Goal: Communication & Community: Share content

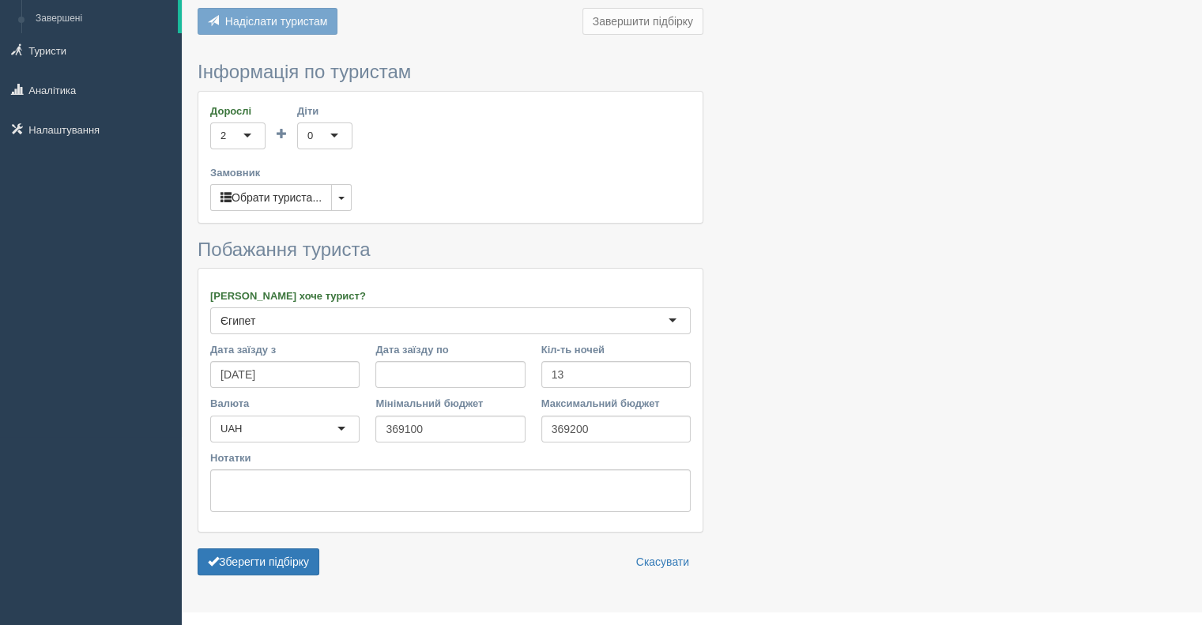
scroll to position [214, 0]
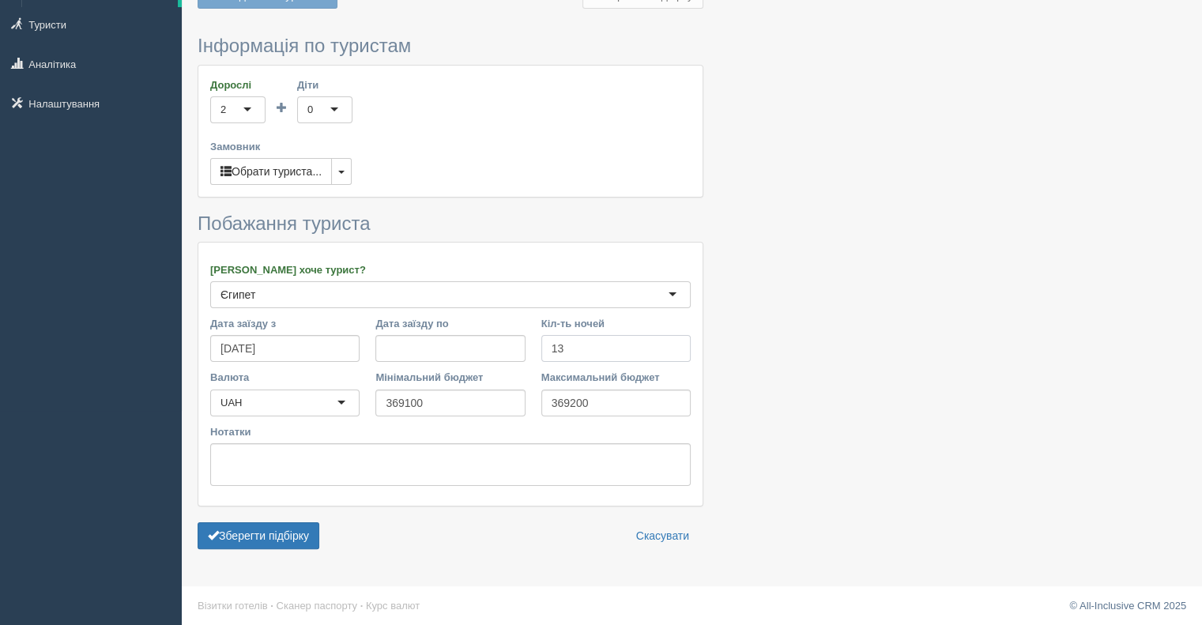
drag, startPoint x: 574, startPoint y: 344, endPoint x: 530, endPoint y: 358, distance: 45.7
click at [530, 358] on div "Дата заїзду з 19.09.2025 Дата заїзду по Кіл-ть ночей 13 Кіл-ть днів" at bounding box center [450, 343] width 496 height 54
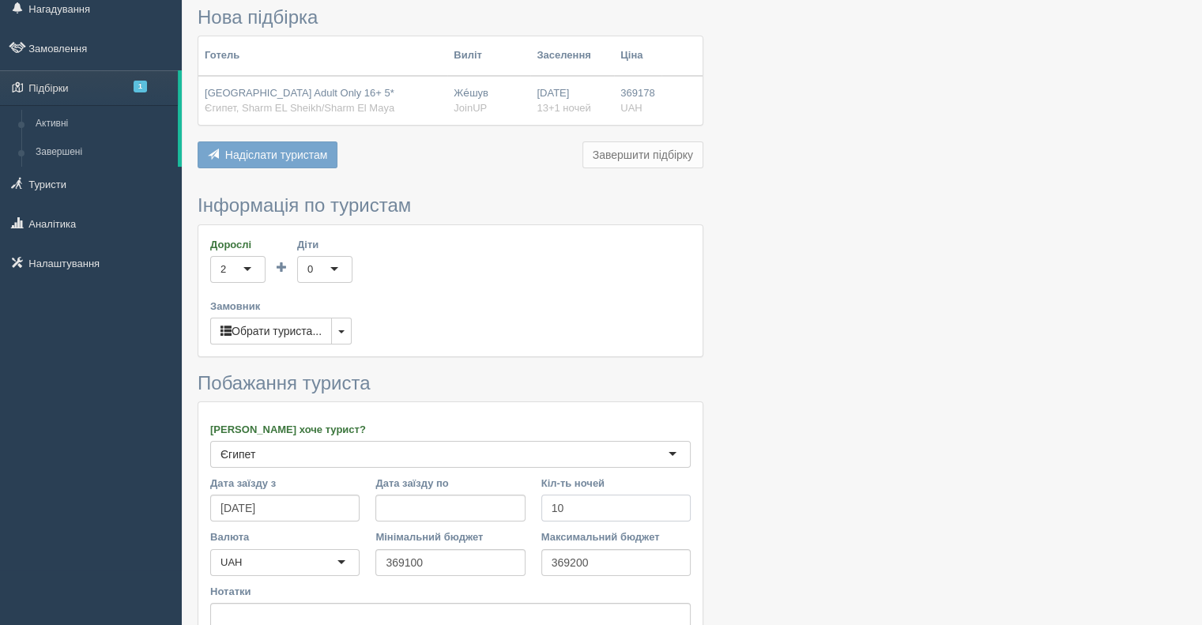
scroll to position [158, 0]
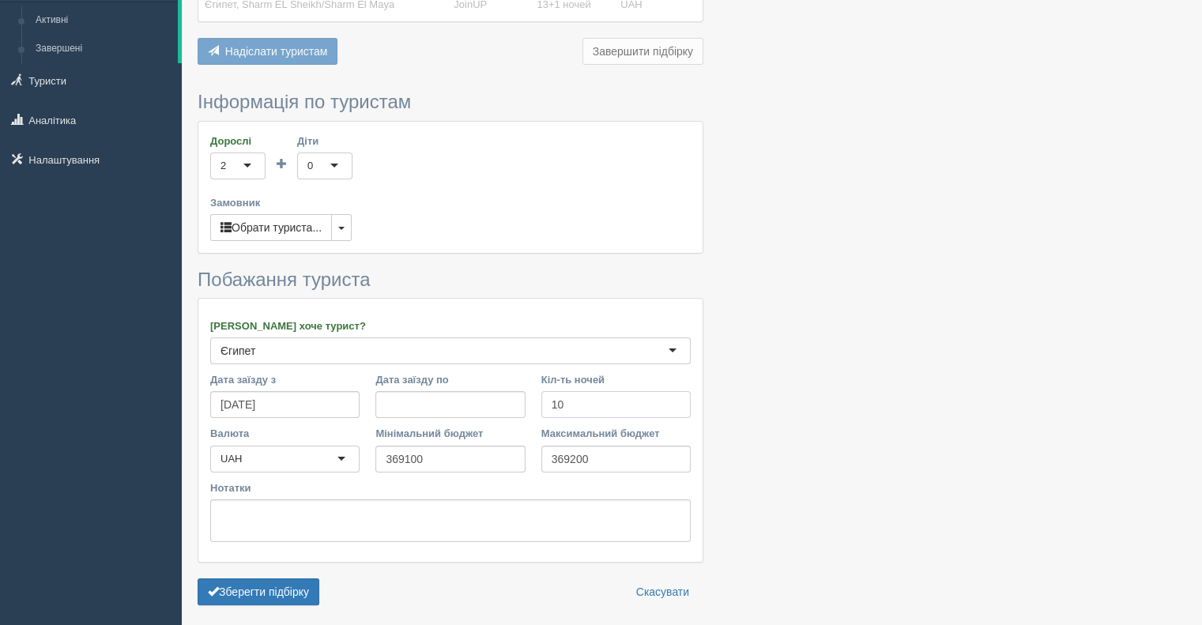
type input "13"
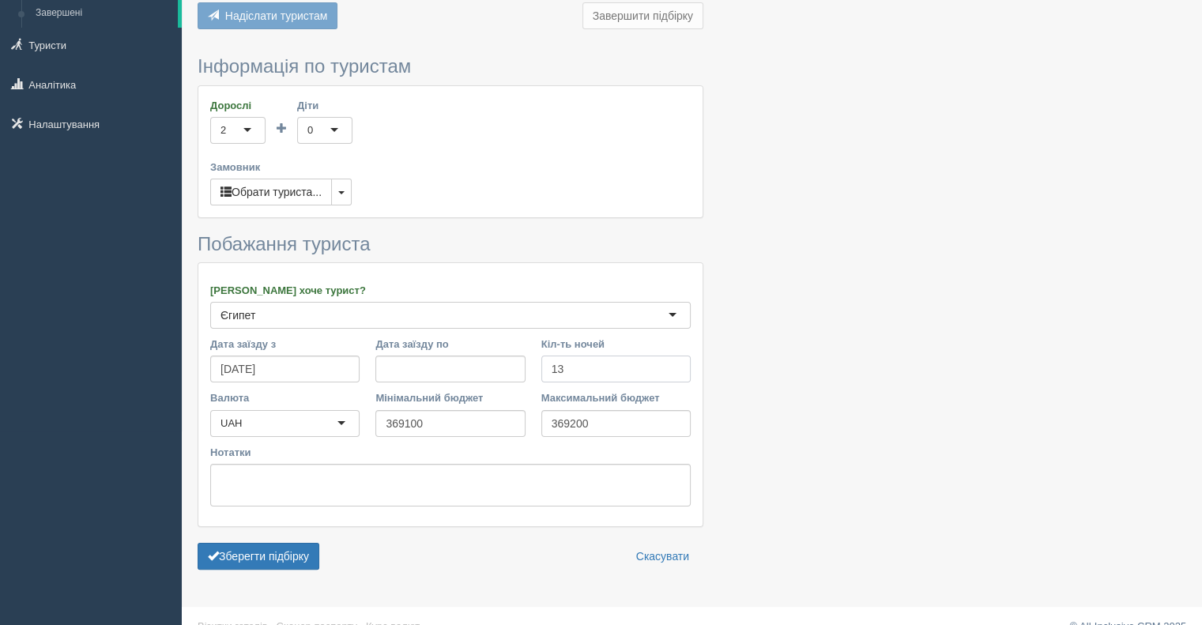
scroll to position [214, 0]
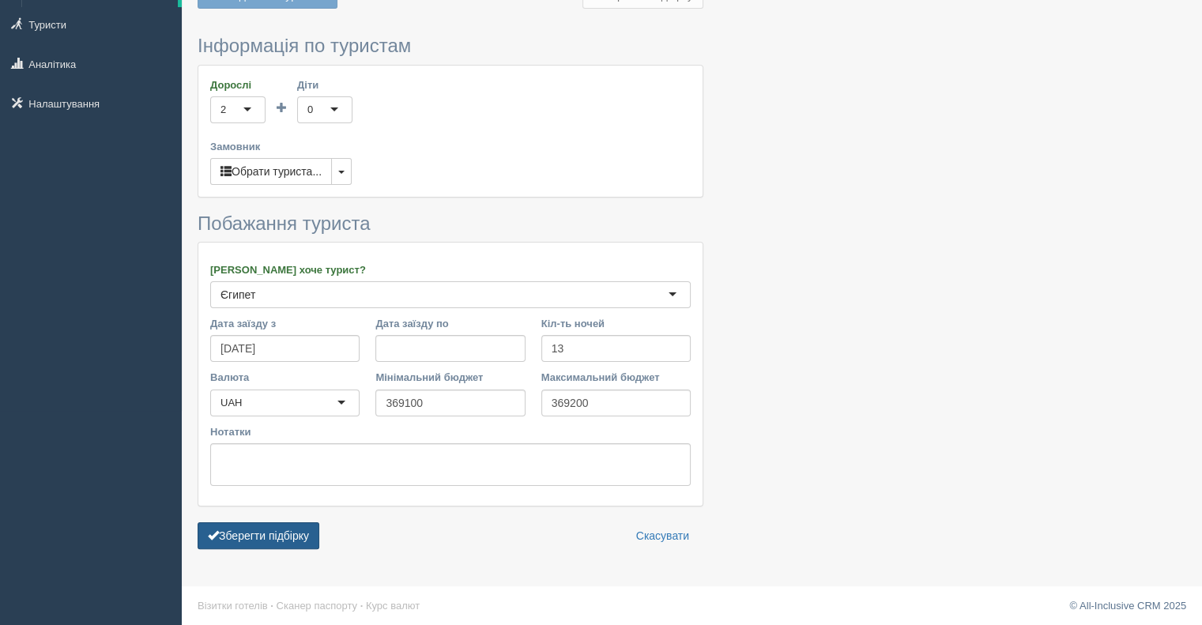
click at [263, 534] on button "Зберегти підбірку" at bounding box center [259, 535] width 122 height 27
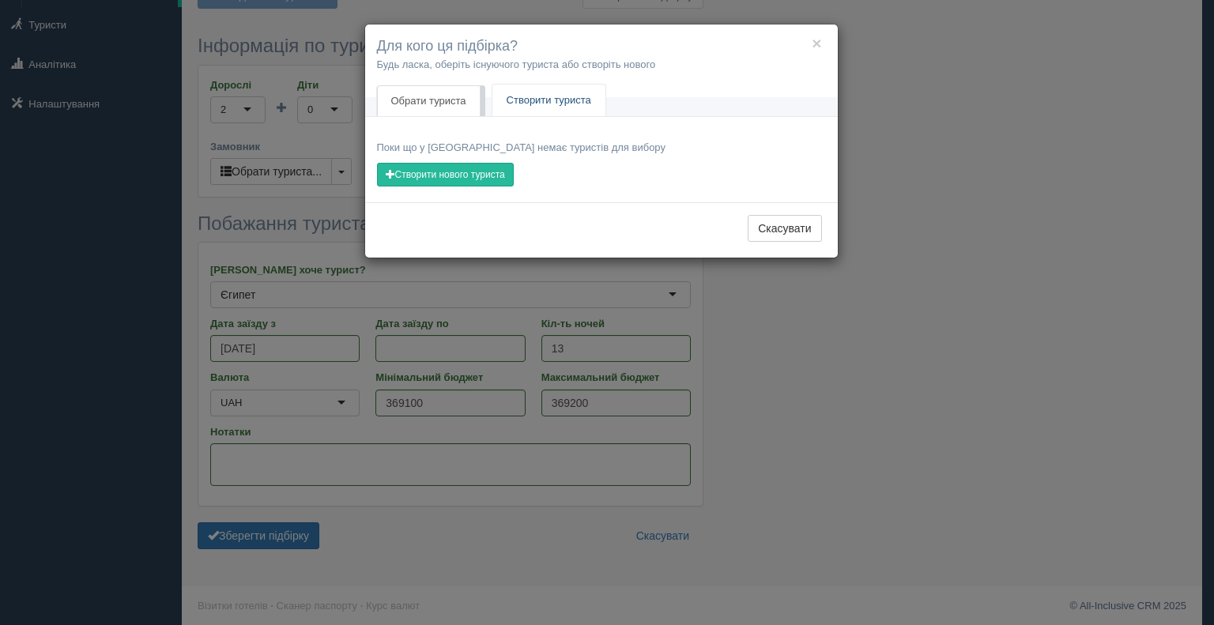
click at [578, 97] on link "Створити туриста" at bounding box center [548, 101] width 113 height 32
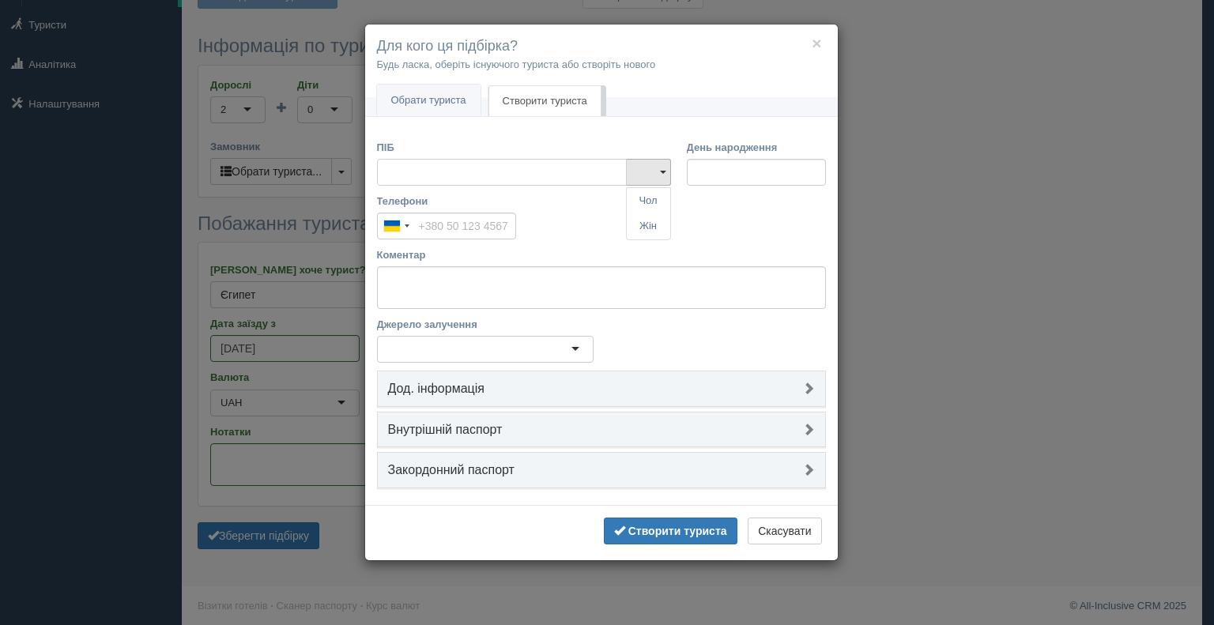
click at [414, 167] on input "ПІБ" at bounding box center [502, 172] width 250 height 27
click at [761, 524] on button "Скасувати" at bounding box center [783, 530] width 73 height 27
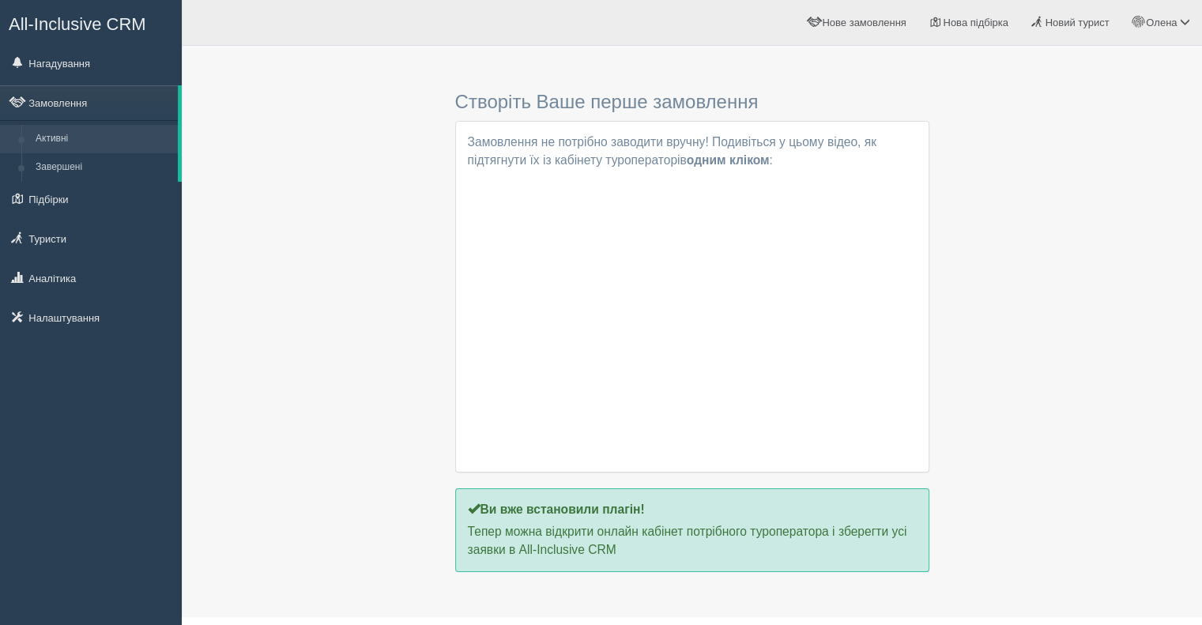
scroll to position [33, 0]
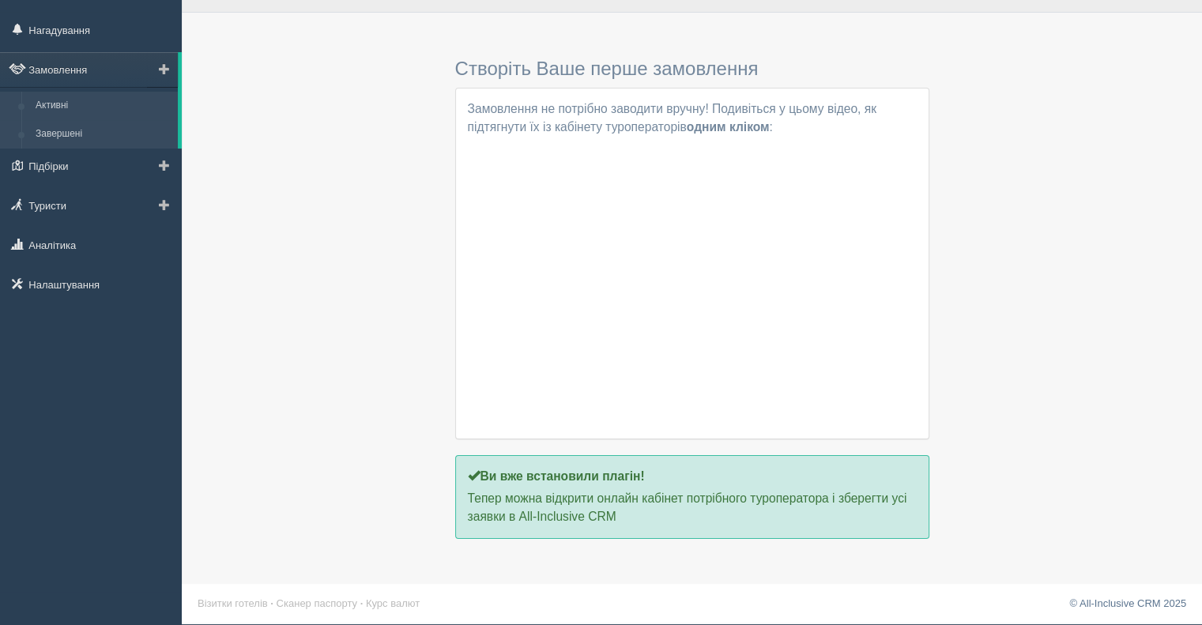
click at [65, 134] on link "Завершені" at bounding box center [102, 134] width 149 height 28
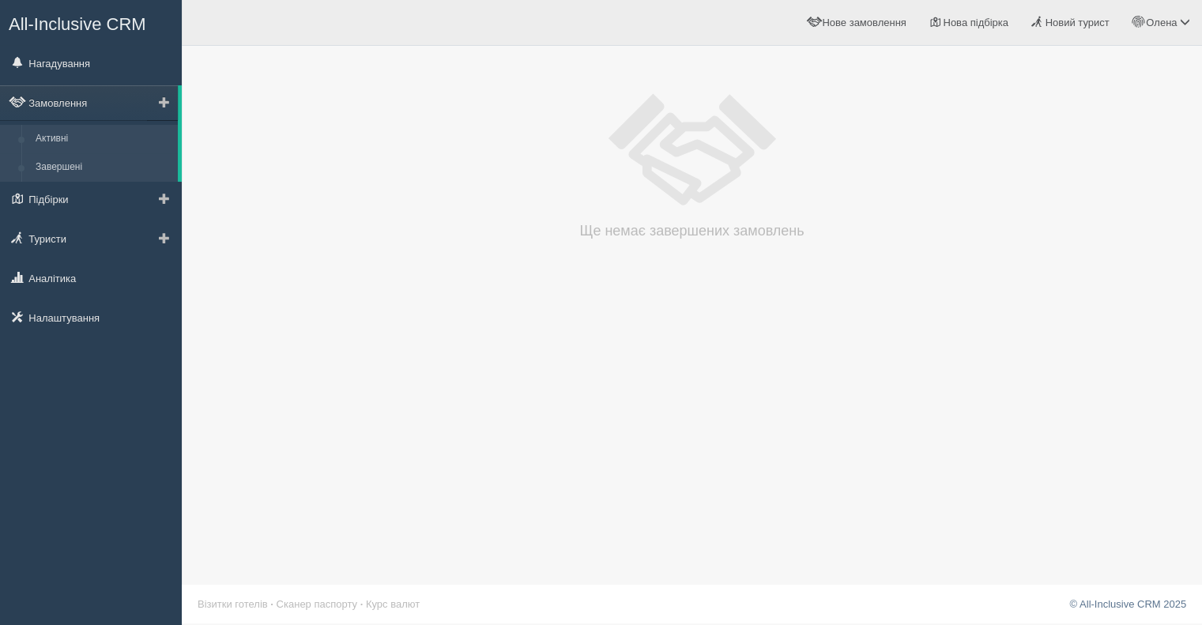
click at [67, 138] on link "Активні" at bounding box center [102, 139] width 149 height 28
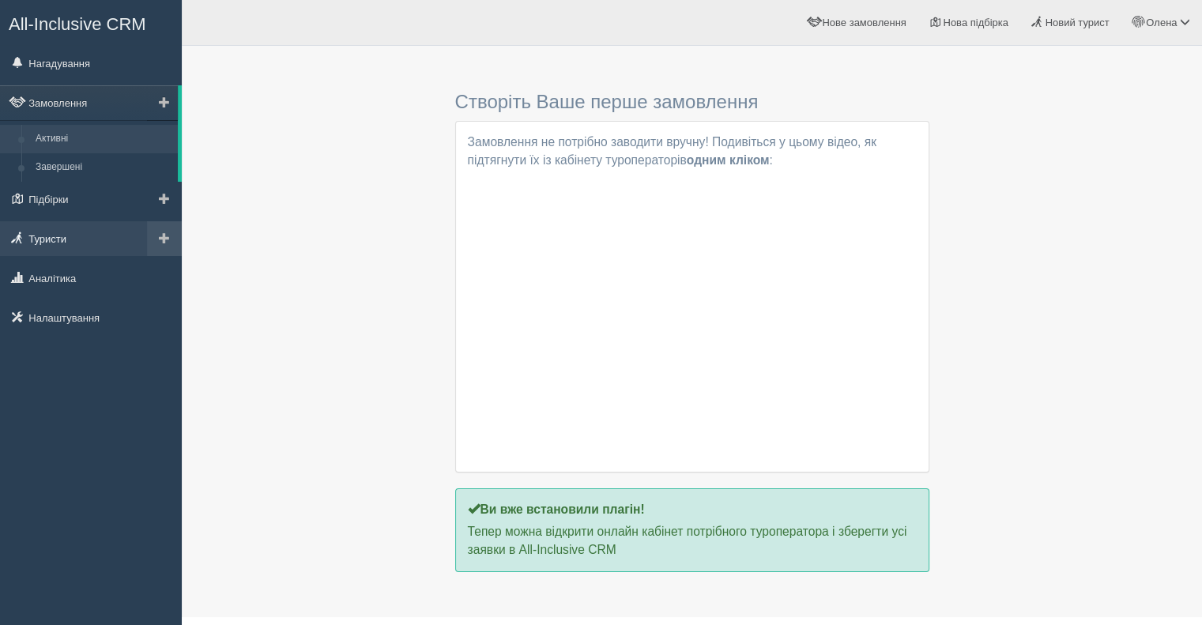
click at [52, 236] on link "Туристи" at bounding box center [91, 238] width 182 height 35
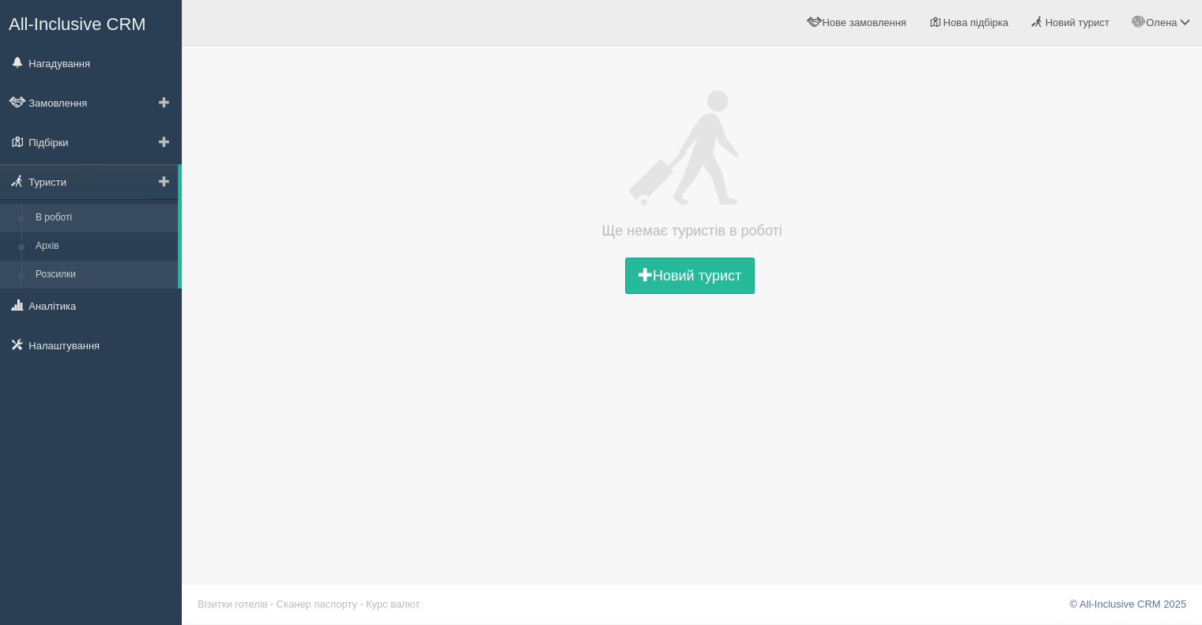
click at [66, 275] on link "Розсилки" at bounding box center [102, 275] width 149 height 28
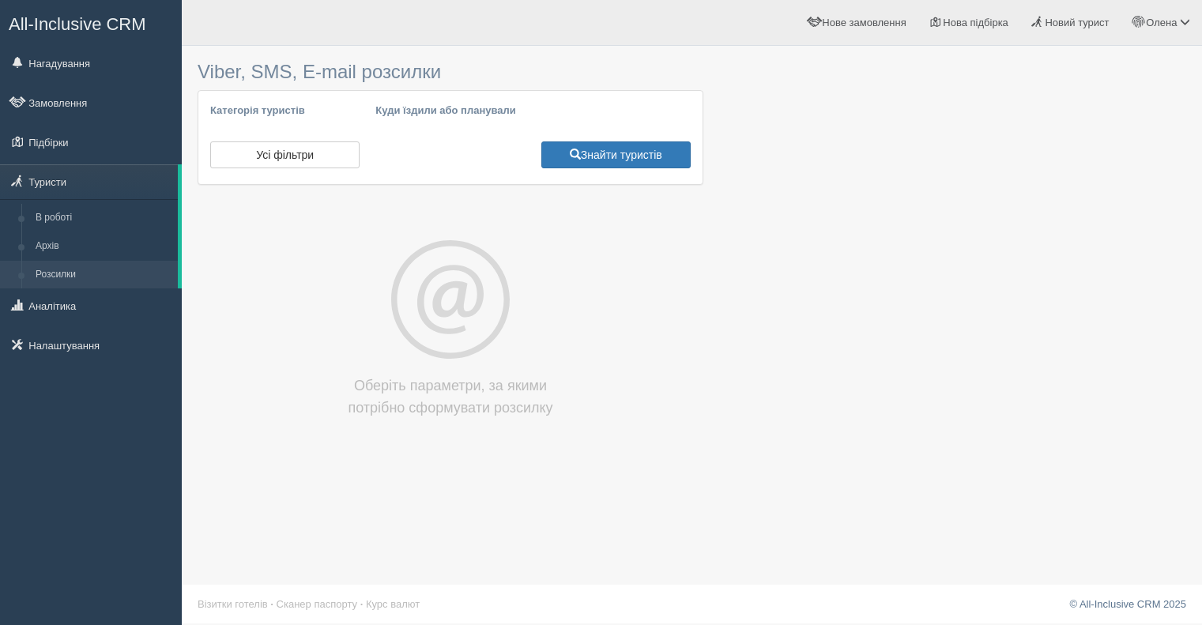
select select
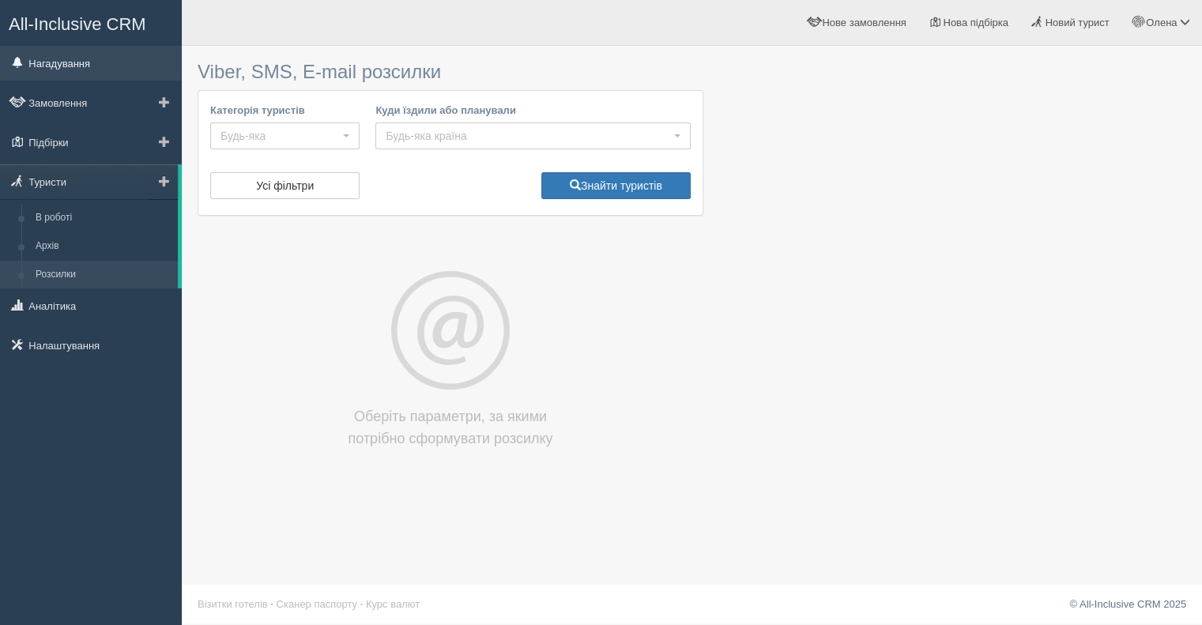
click at [66, 62] on link "Нагадування" at bounding box center [91, 63] width 182 height 35
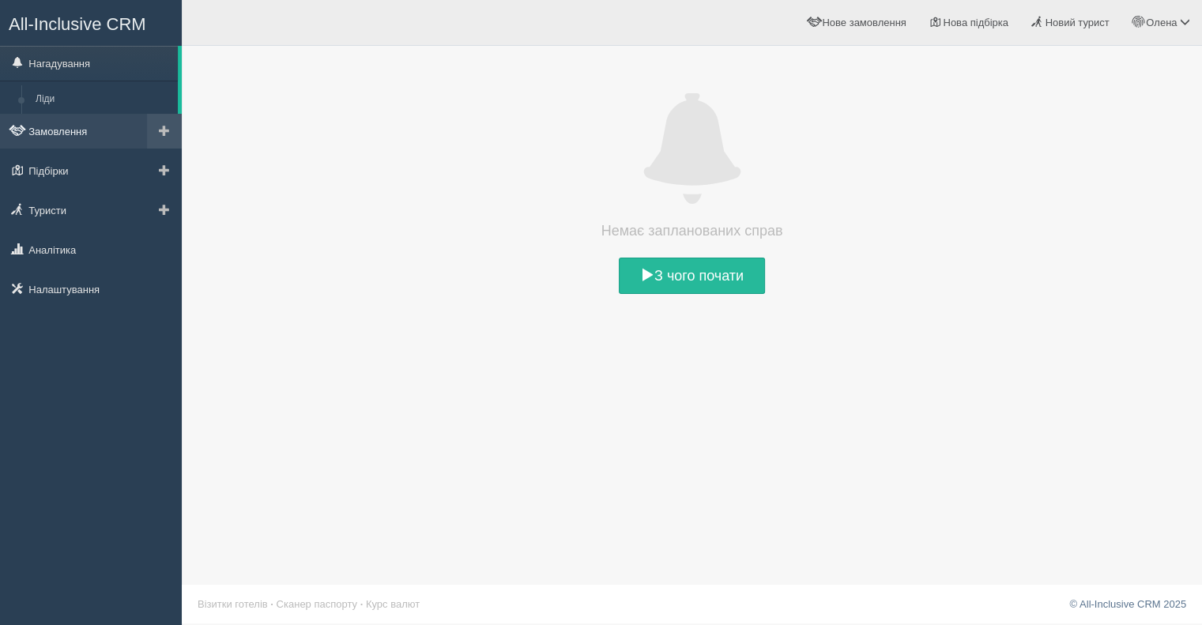
click at [49, 127] on link "Замовлення" at bounding box center [91, 131] width 182 height 35
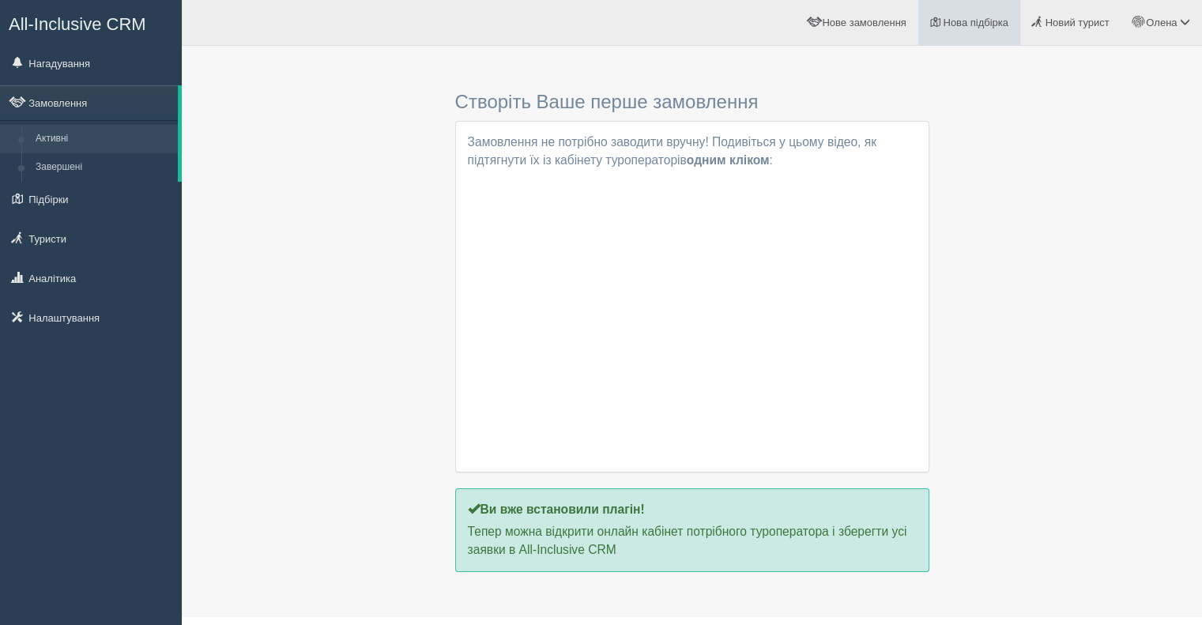
click at [982, 23] on span "Нова підбірка" at bounding box center [976, 23] width 66 height 12
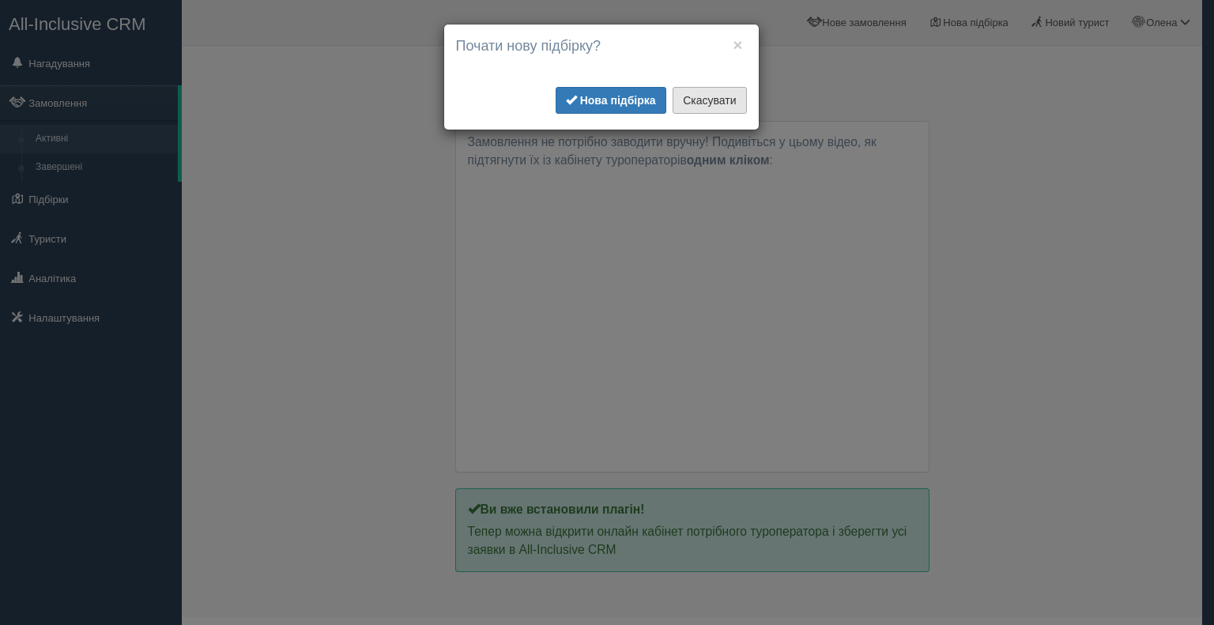
click at [719, 103] on button "Скасувати" at bounding box center [708, 100] width 73 height 27
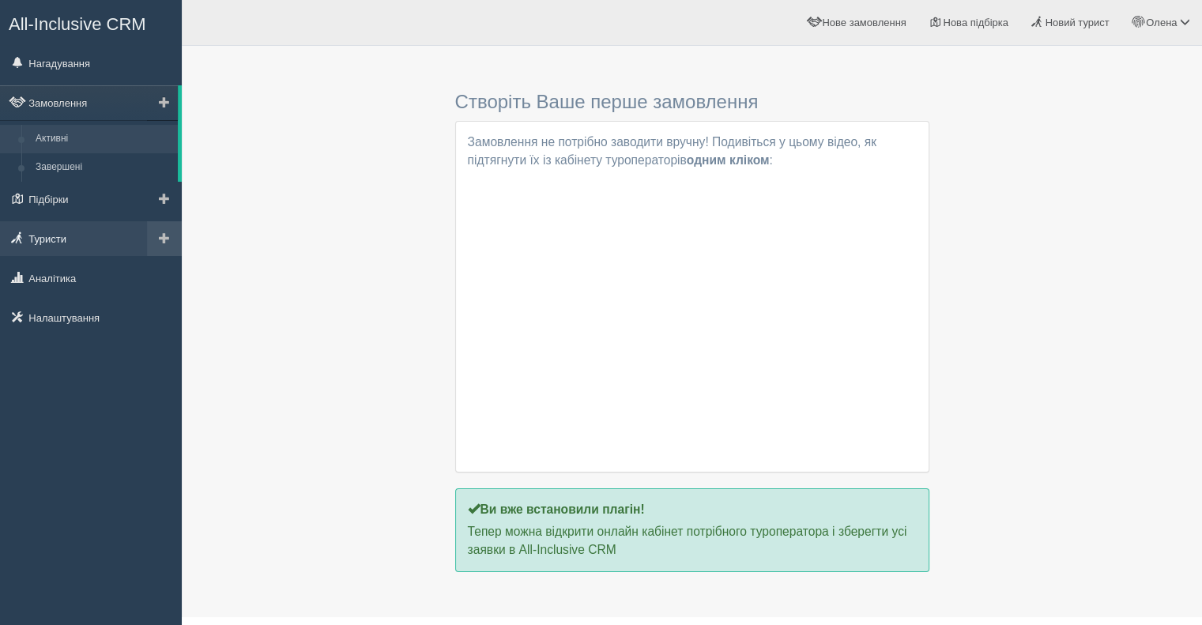
click at [76, 239] on link "Туристи" at bounding box center [91, 238] width 182 height 35
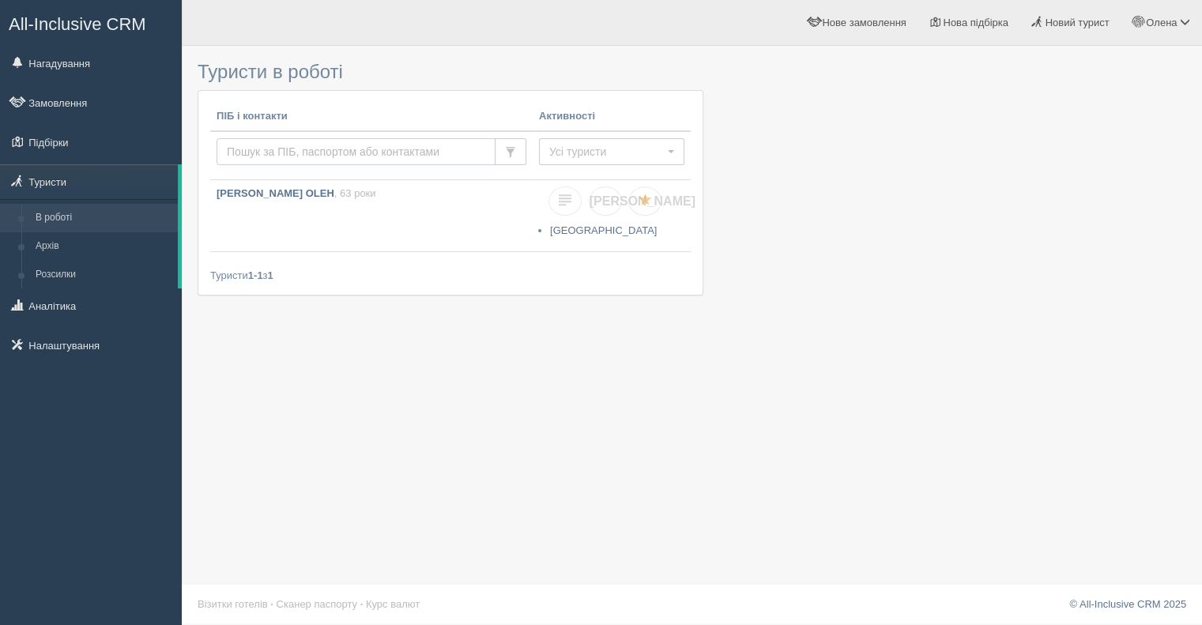
click at [281, 154] on input "text" at bounding box center [355, 151] width 279 height 27
click at [601, 145] on span "Усі туристи" at bounding box center [606, 152] width 115 height 16
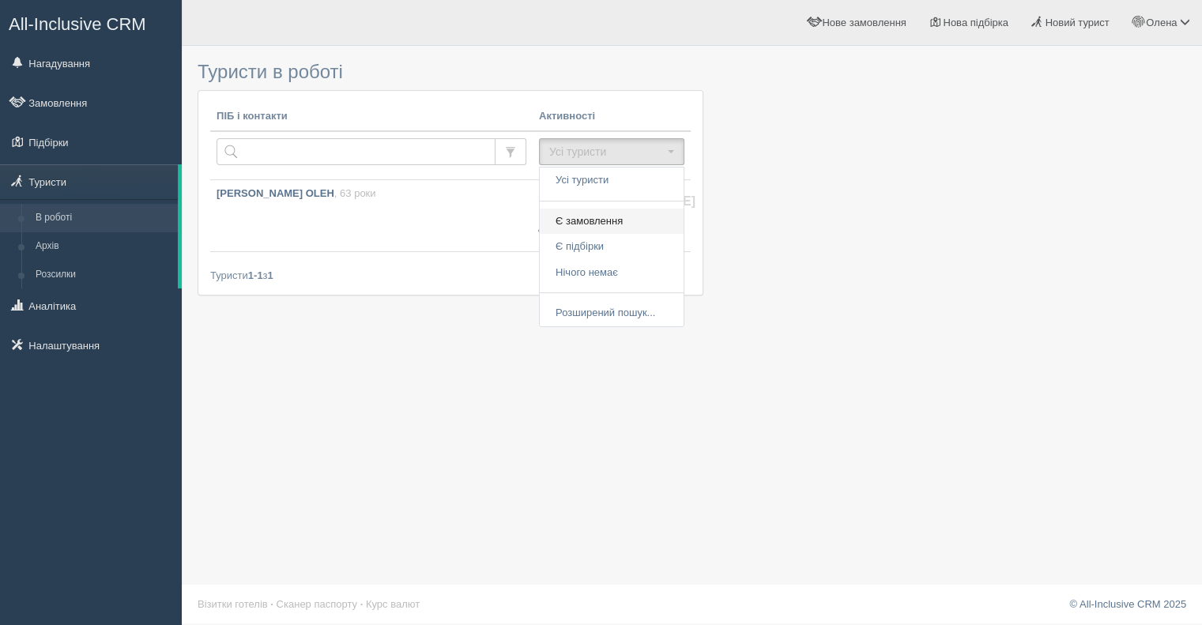
click at [599, 218] on span "Є замовлення" at bounding box center [588, 221] width 67 height 15
select select "contract"
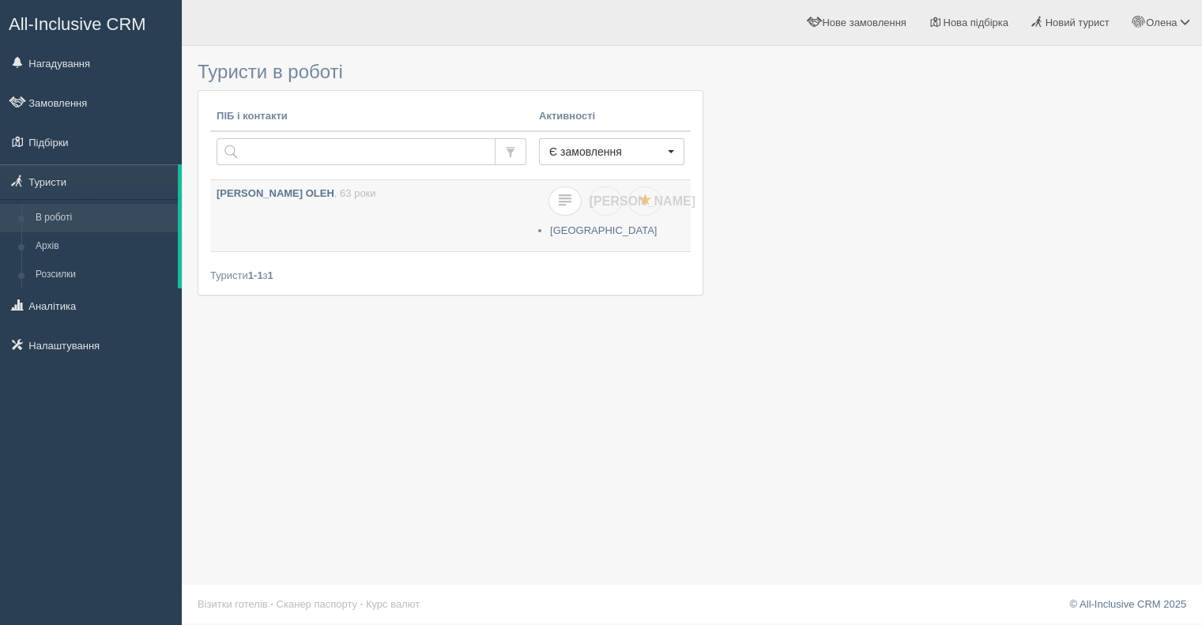
click at [563, 198] on span at bounding box center [565, 200] width 13 height 13
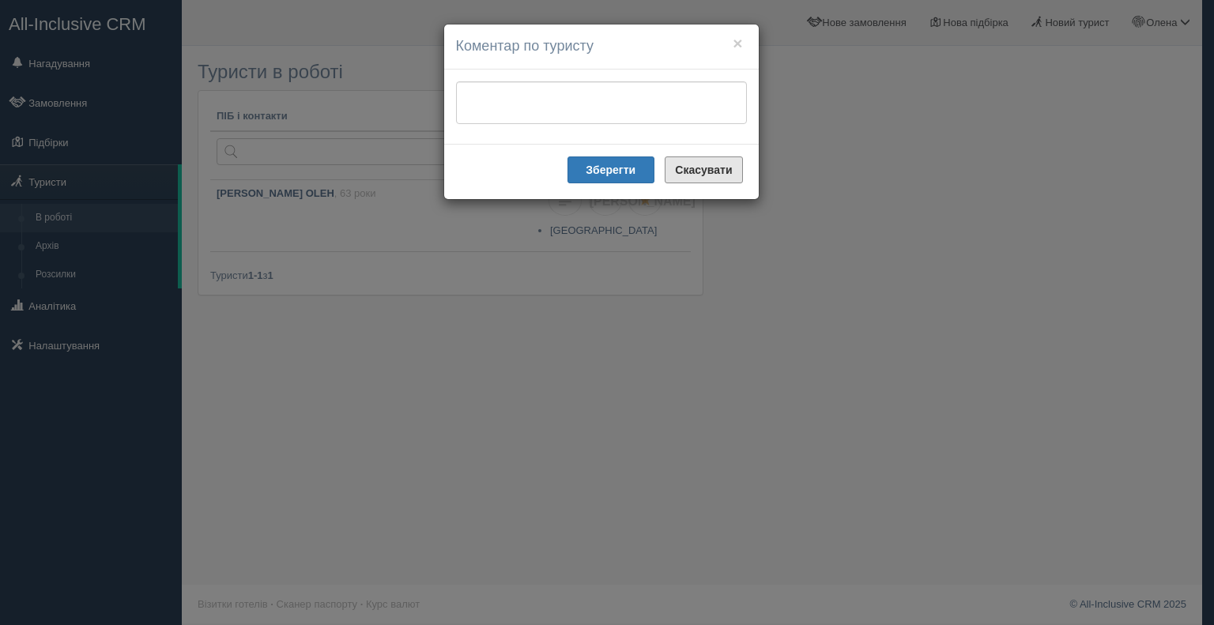
click at [702, 165] on b "Скасувати" at bounding box center [703, 170] width 57 height 13
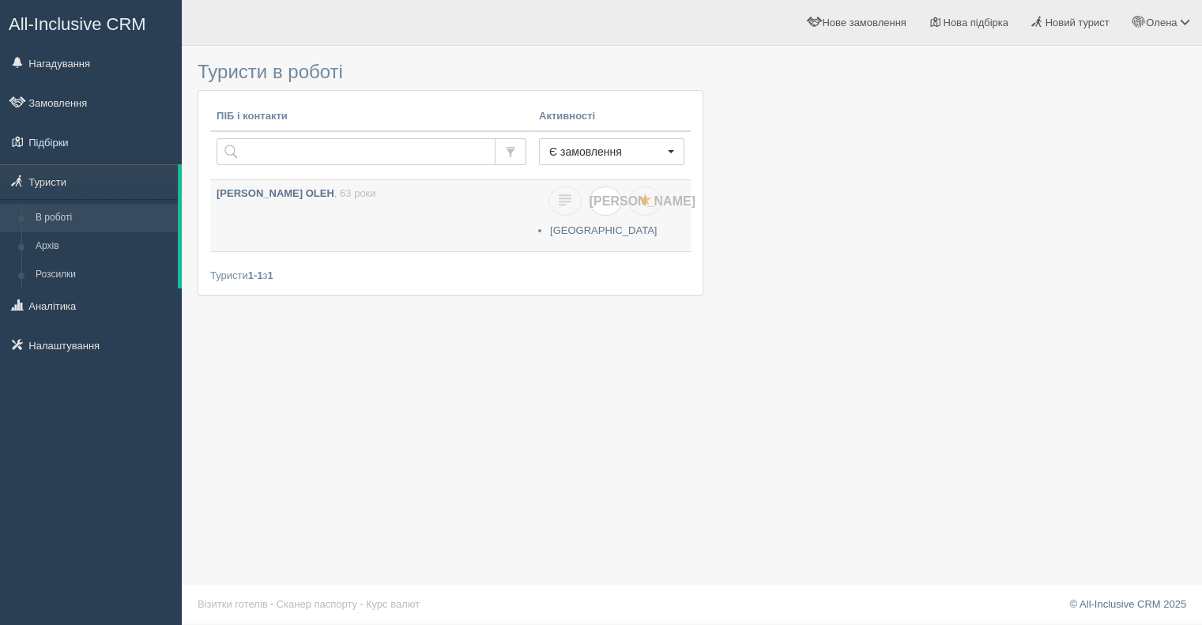
click at [604, 196] on span "Я" at bounding box center [642, 200] width 106 height 13
checkbox input "true"
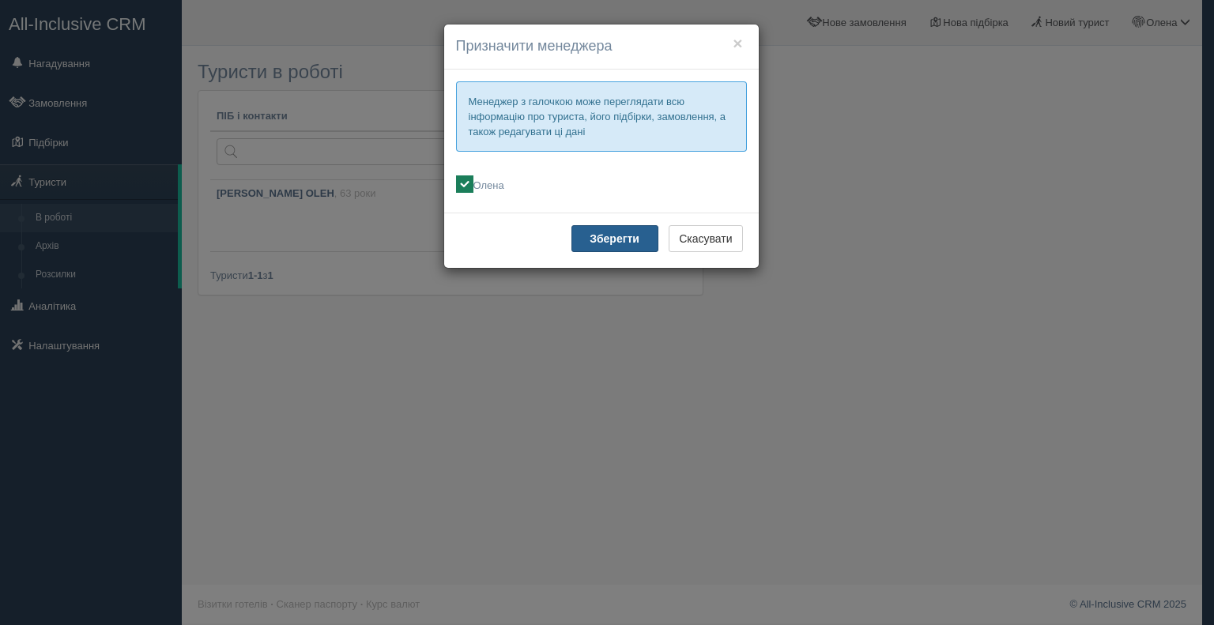
click at [613, 233] on b "Зберегти" at bounding box center [614, 238] width 50 height 13
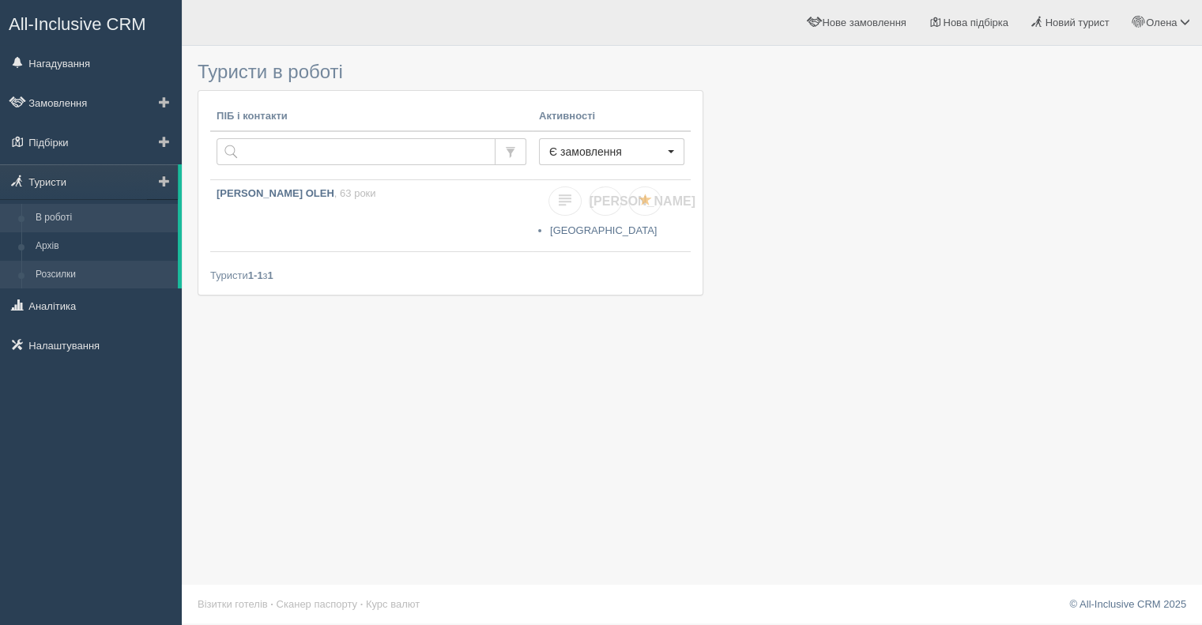
click at [76, 275] on link "Розсилки" at bounding box center [102, 275] width 149 height 28
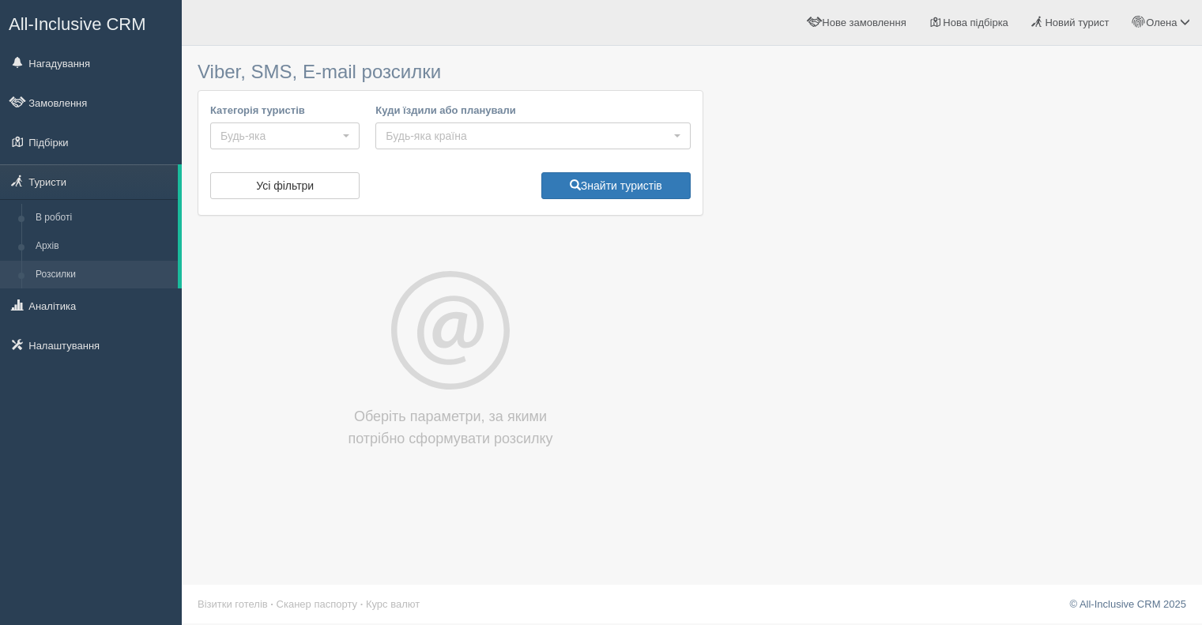
select select
click at [299, 137] on span "Будь-яка" at bounding box center [279, 136] width 119 height 16
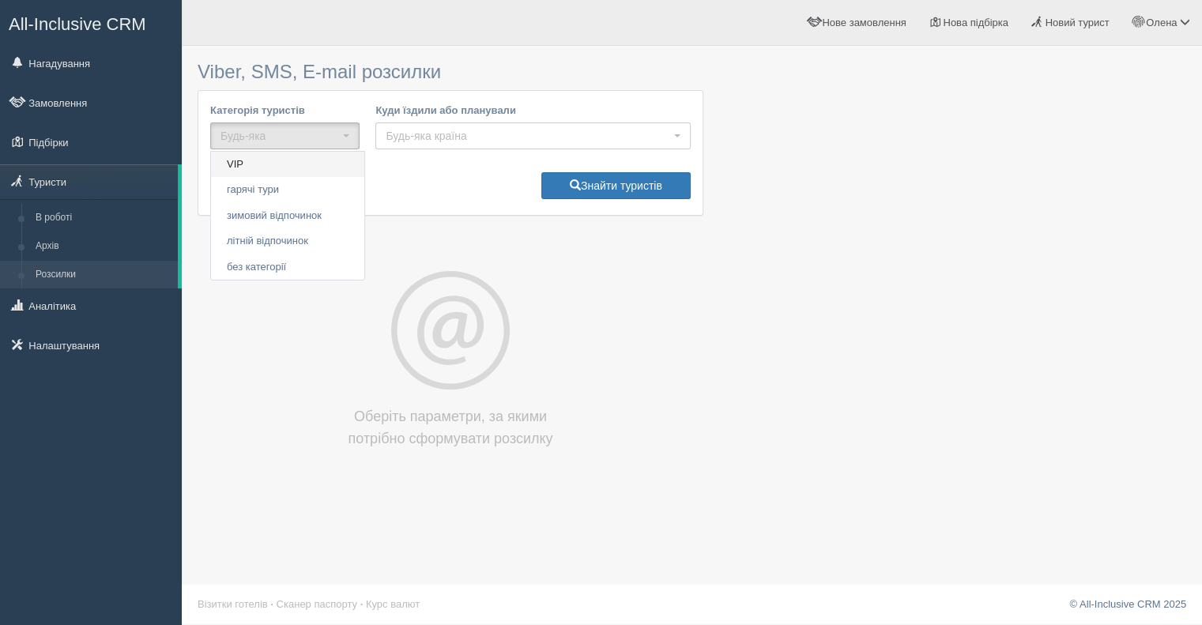
click at [241, 166] on span "VIP" at bounding box center [235, 164] width 17 height 15
select select "21607"
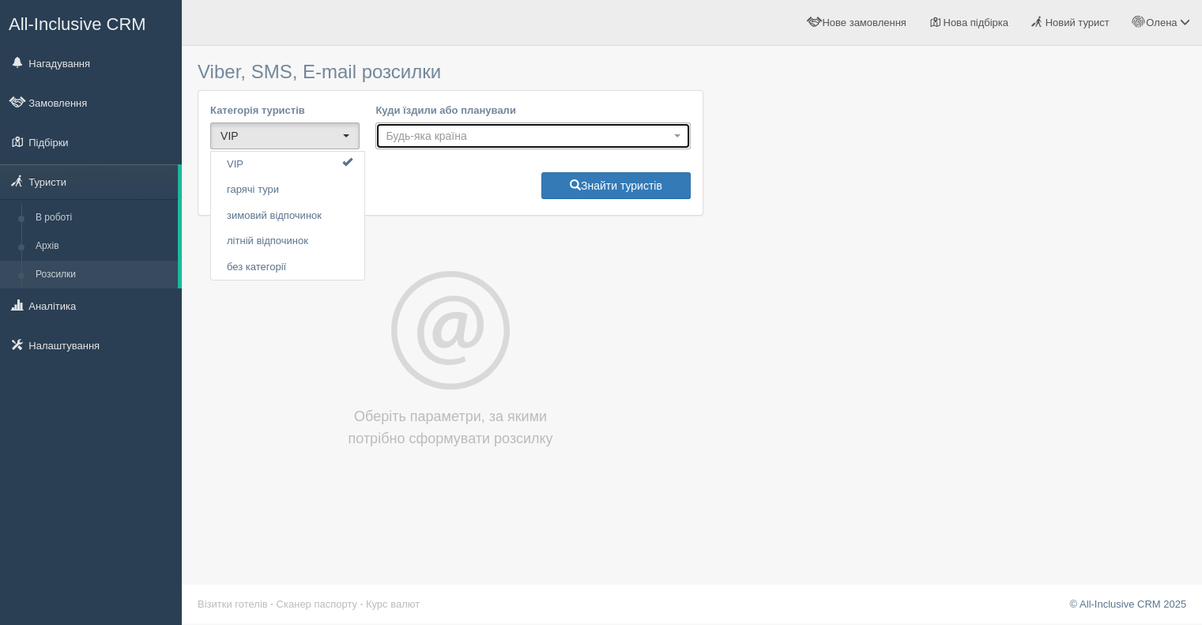
click at [480, 131] on span "Будь-яка країна" at bounding box center [528, 136] width 284 height 16
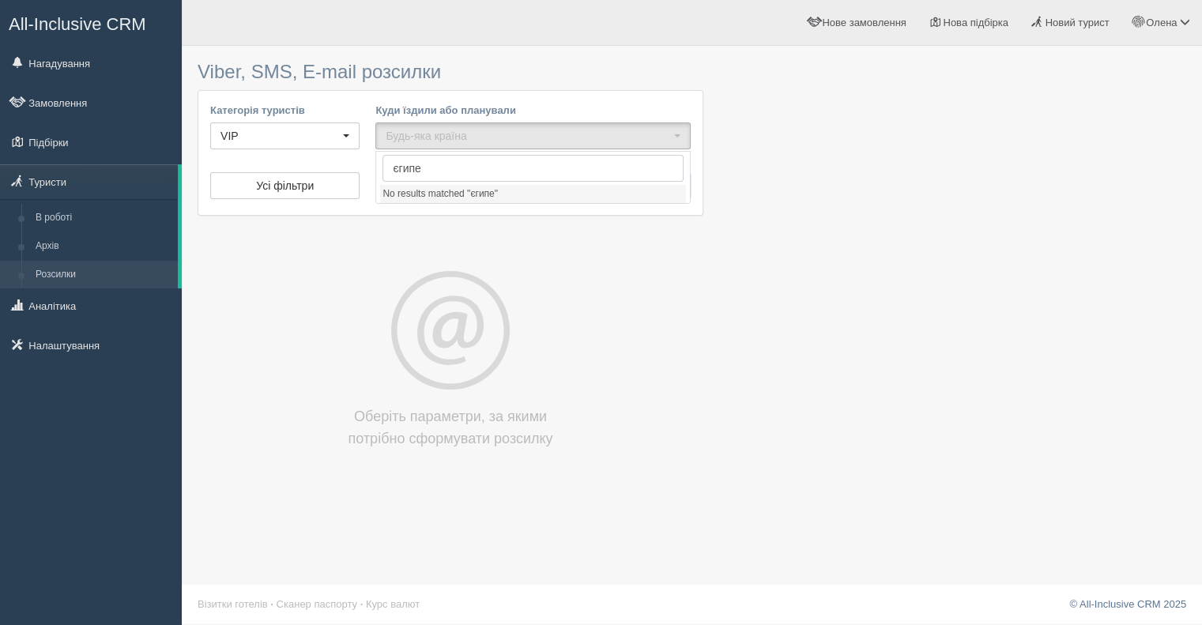
type input "єгипет"
drag, startPoint x: 438, startPoint y: 164, endPoint x: 379, endPoint y: 158, distance: 58.7
click at [379, 158] on div "єгипет" at bounding box center [533, 168] width 314 height 33
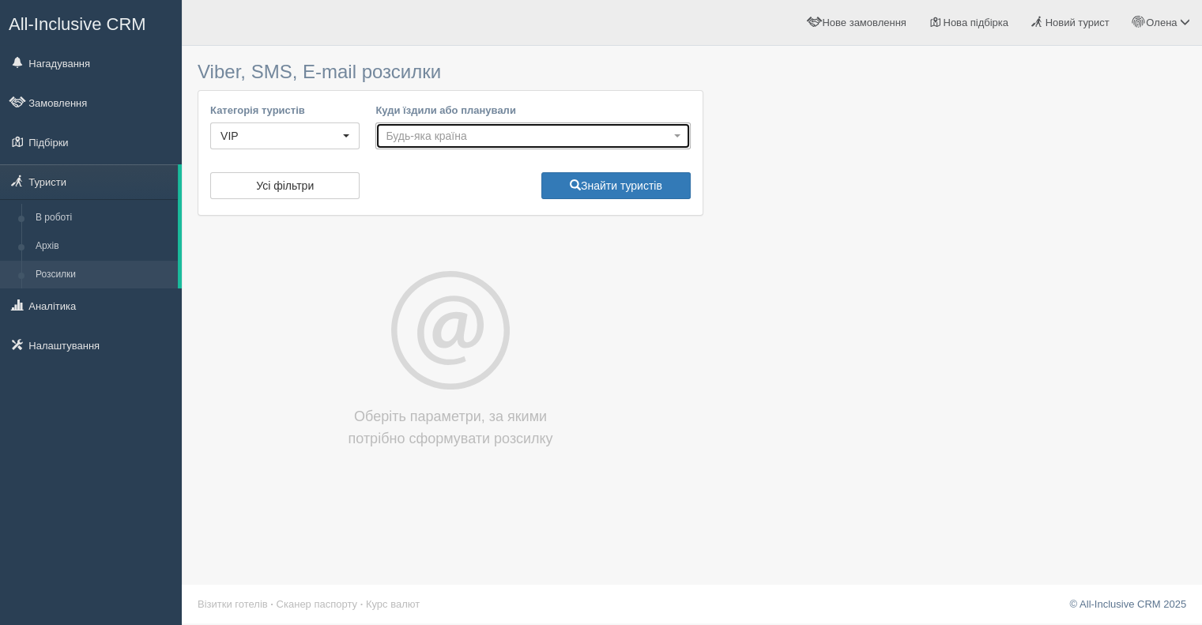
click at [405, 128] on span "Будь-яка країна" at bounding box center [528, 136] width 284 height 16
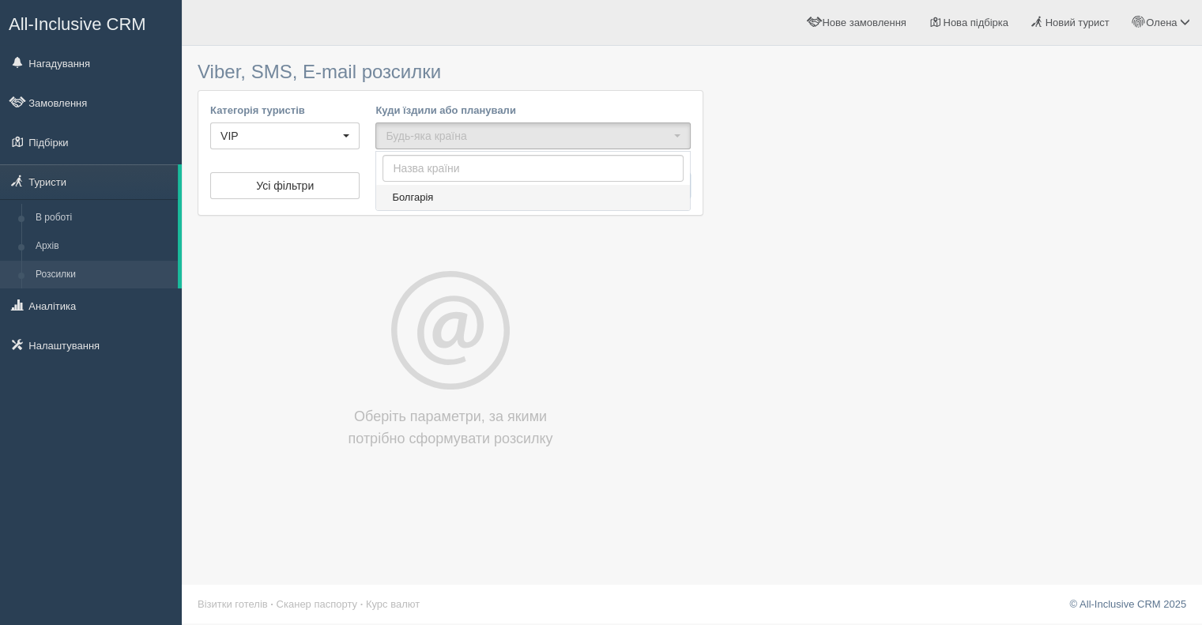
click at [401, 194] on span "Болгарія" at bounding box center [412, 197] width 41 height 15
select select "249"
click at [619, 309] on div "Оберіть параметри, за якими потрібно сформувати розсилку" at bounding box center [451, 360] width 506 height 179
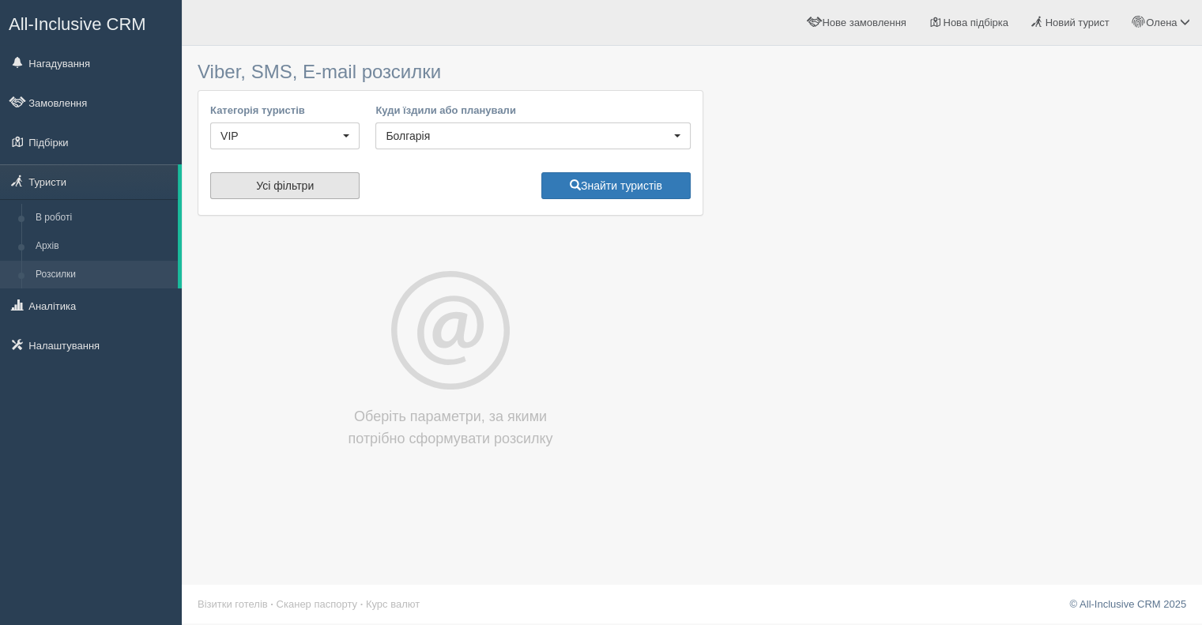
click at [269, 177] on button "Усі фільтри" at bounding box center [284, 185] width 149 height 27
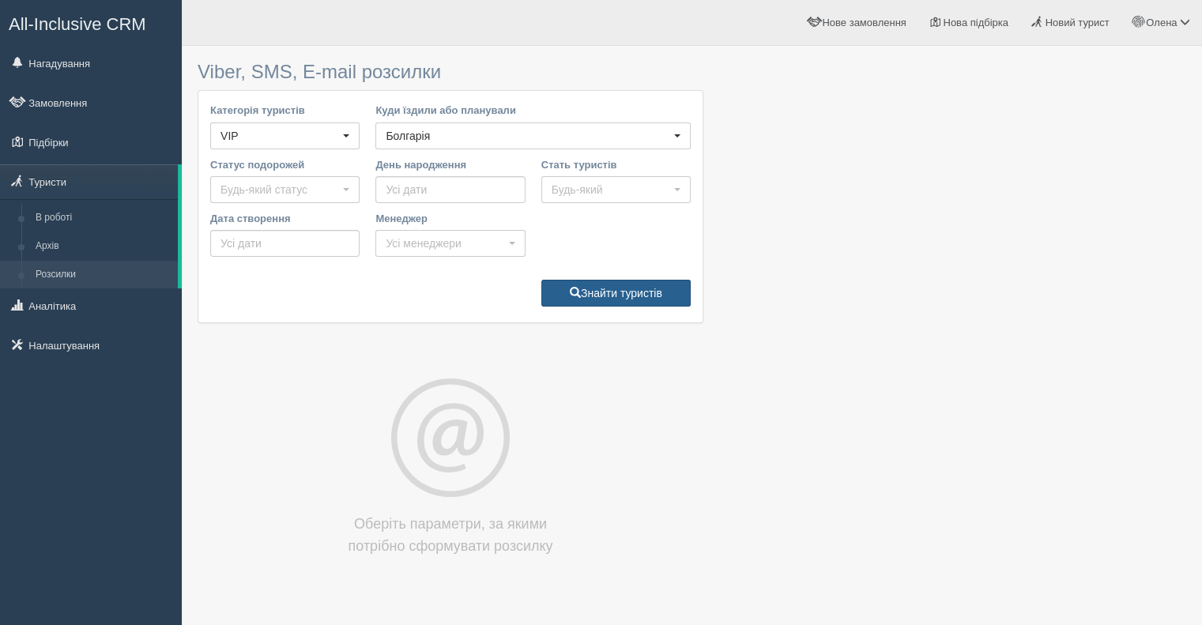
click at [624, 296] on button "Знайти туристів" at bounding box center [615, 293] width 149 height 27
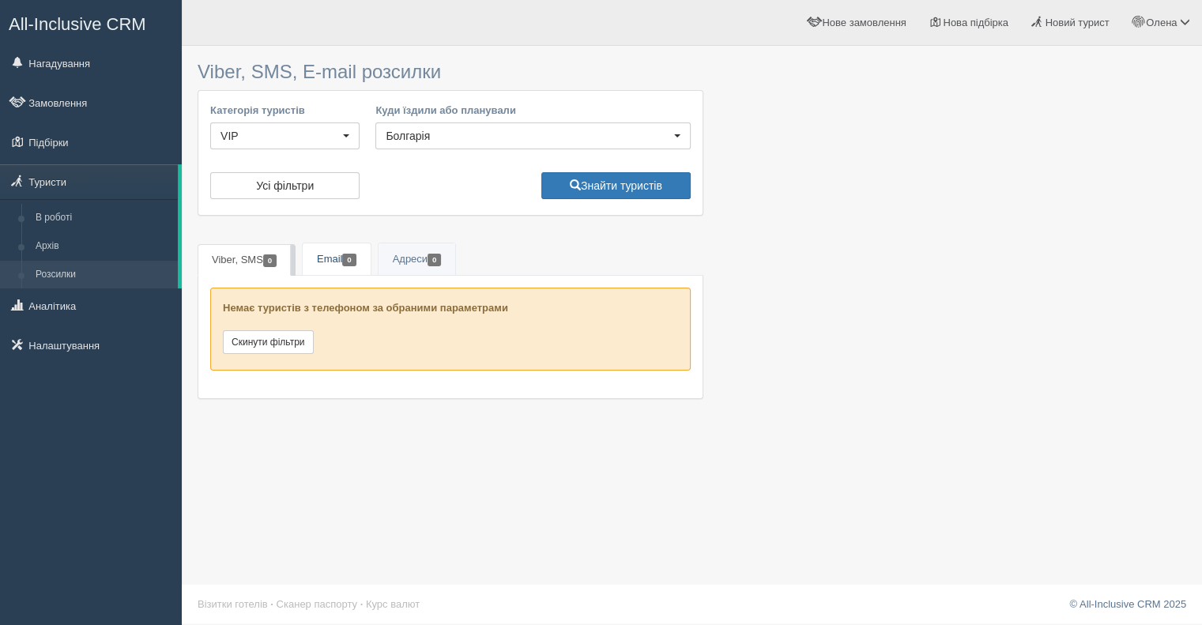
click at [331, 262] on link "Email 0" at bounding box center [337, 259] width 68 height 32
click at [261, 344] on link "Скинути фільтри" at bounding box center [268, 342] width 91 height 24
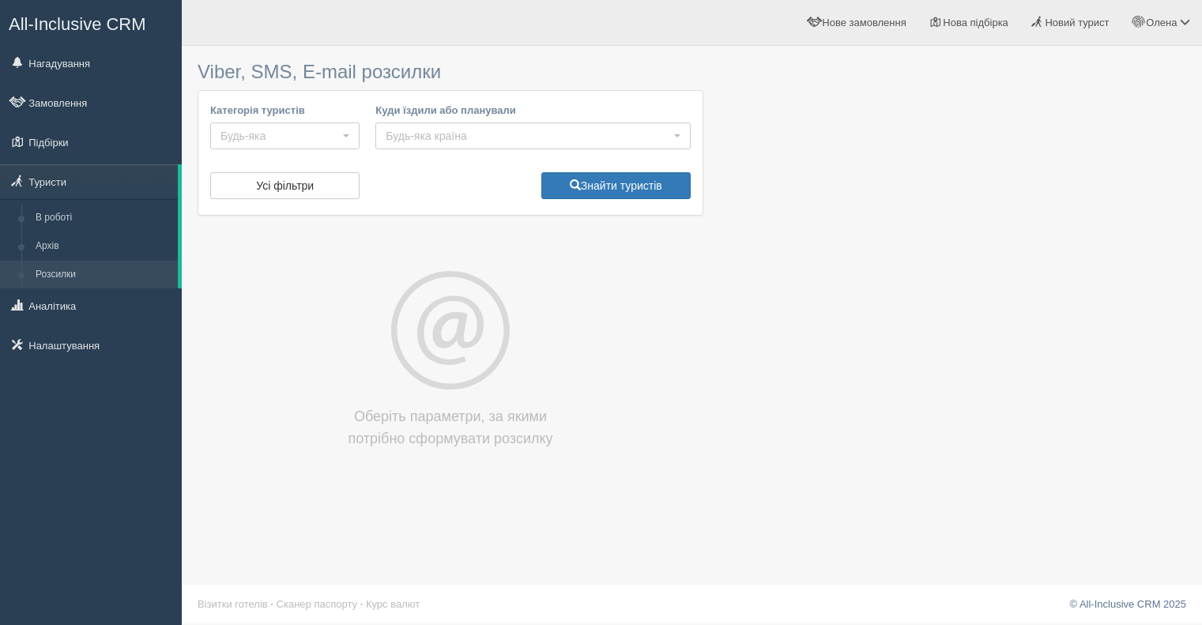
select select
click at [66, 312] on link "Аналітика" at bounding box center [91, 305] width 182 height 35
